Goal: Check status: Check status

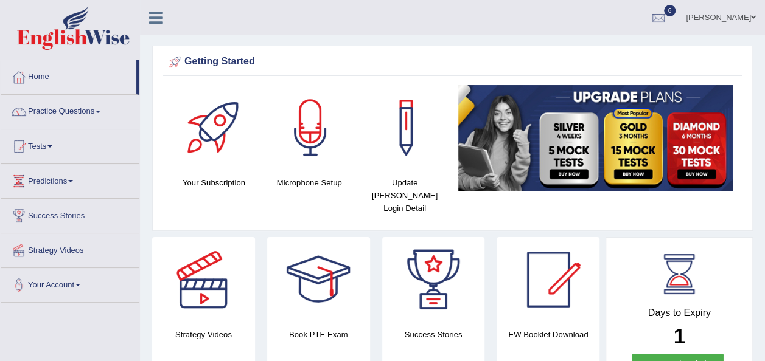
click at [57, 145] on link "Tests" at bounding box center [70, 145] width 139 height 30
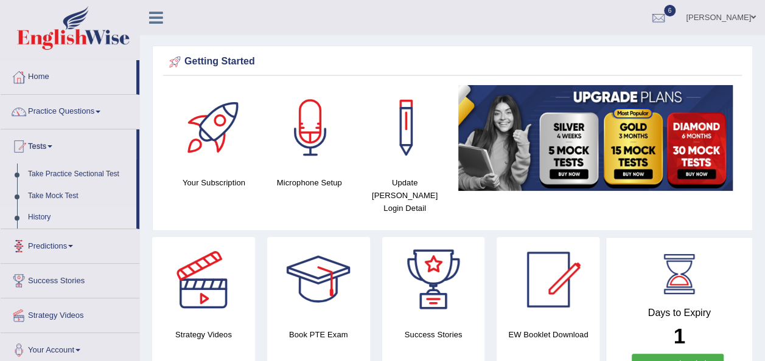
click at [34, 213] on link "History" at bounding box center [80, 218] width 114 height 22
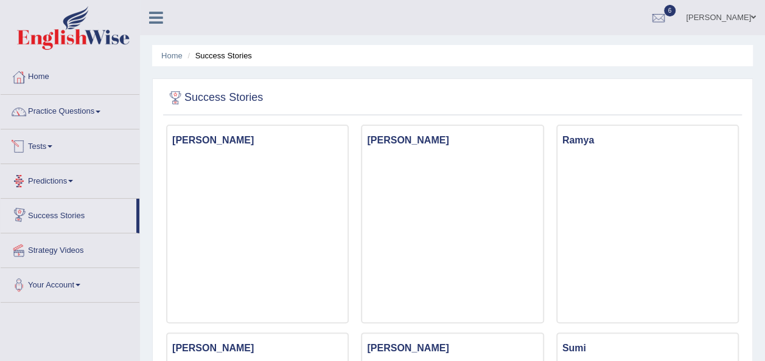
click at [52, 147] on span at bounding box center [49, 146] width 5 height 2
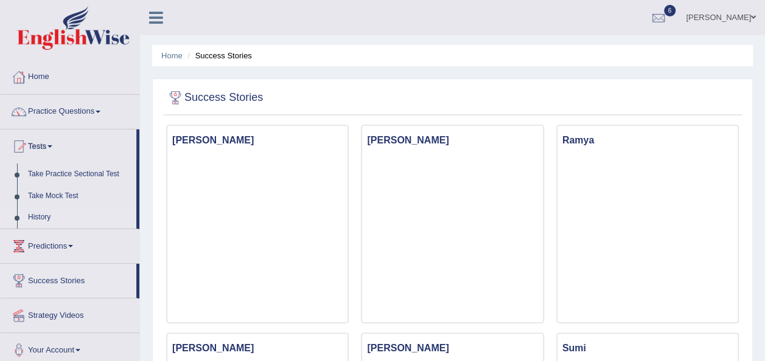
click at [50, 213] on link "History" at bounding box center [80, 218] width 114 height 22
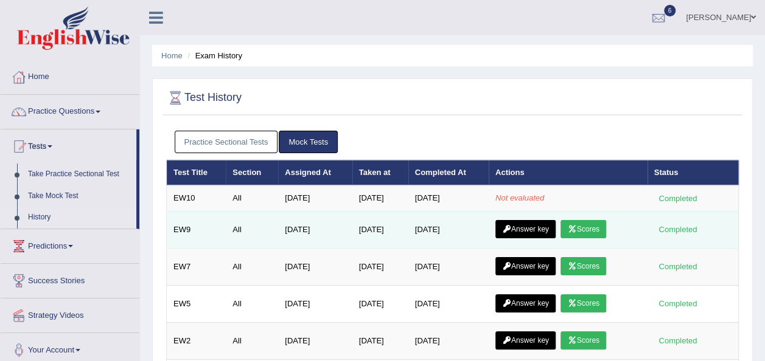
click at [583, 226] on link "Scores" at bounding box center [582, 229] width 45 height 18
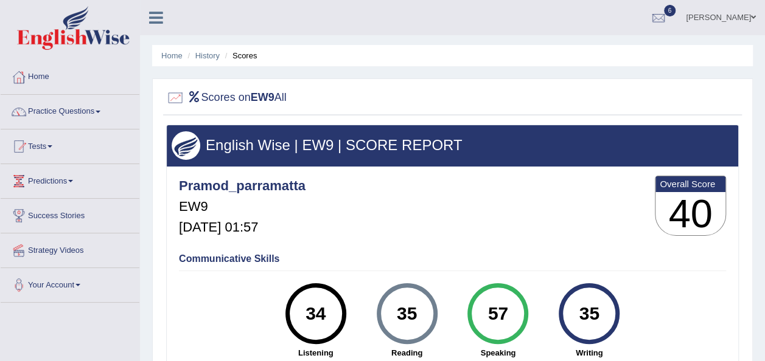
drag, startPoint x: 209, startPoint y: 54, endPoint x: 190, endPoint y: 75, distance: 29.3
click at [209, 53] on link "History" at bounding box center [207, 55] width 24 height 9
